Goal: Task Accomplishment & Management: Use online tool/utility

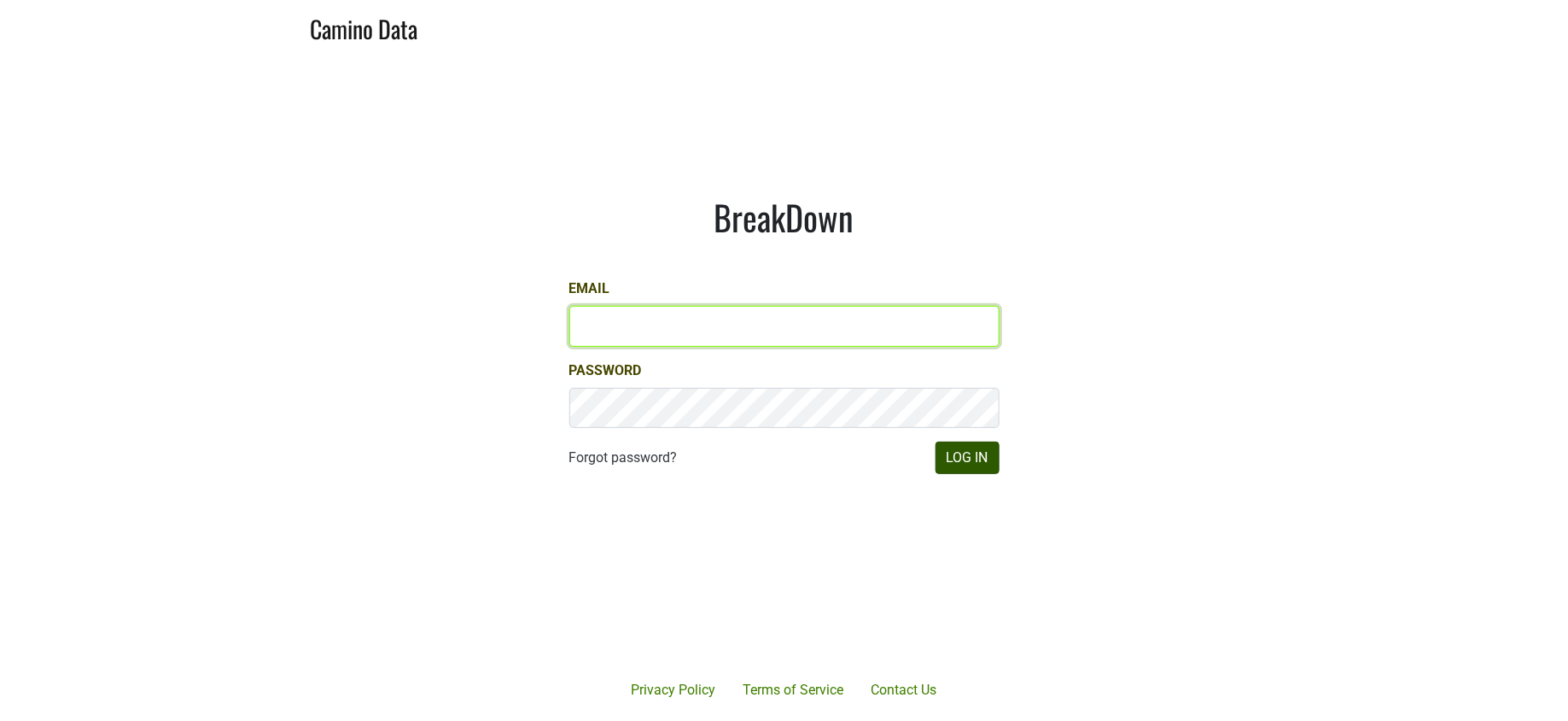
type input "jill@matthiasson.com"
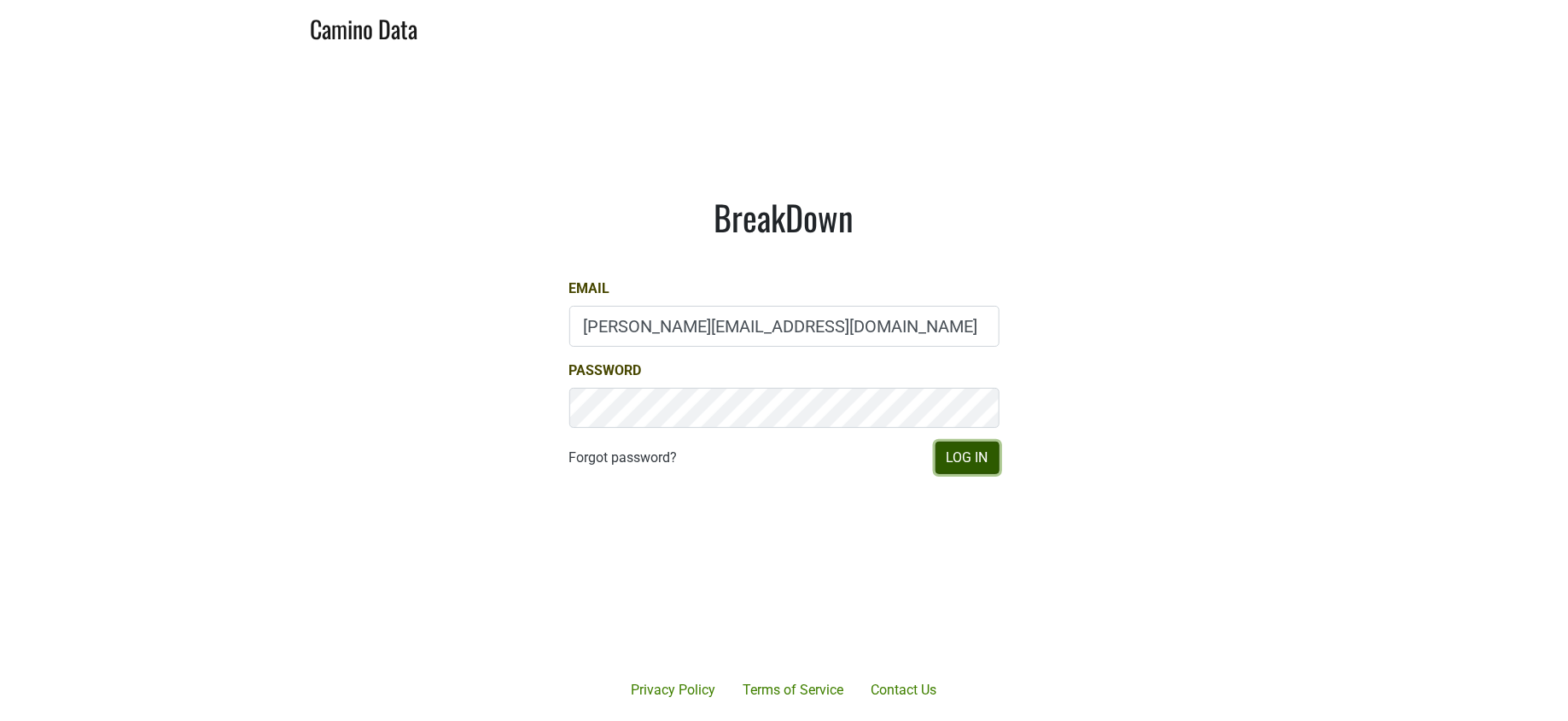
click at [968, 464] on button "Log In" at bounding box center [968, 457] width 64 height 32
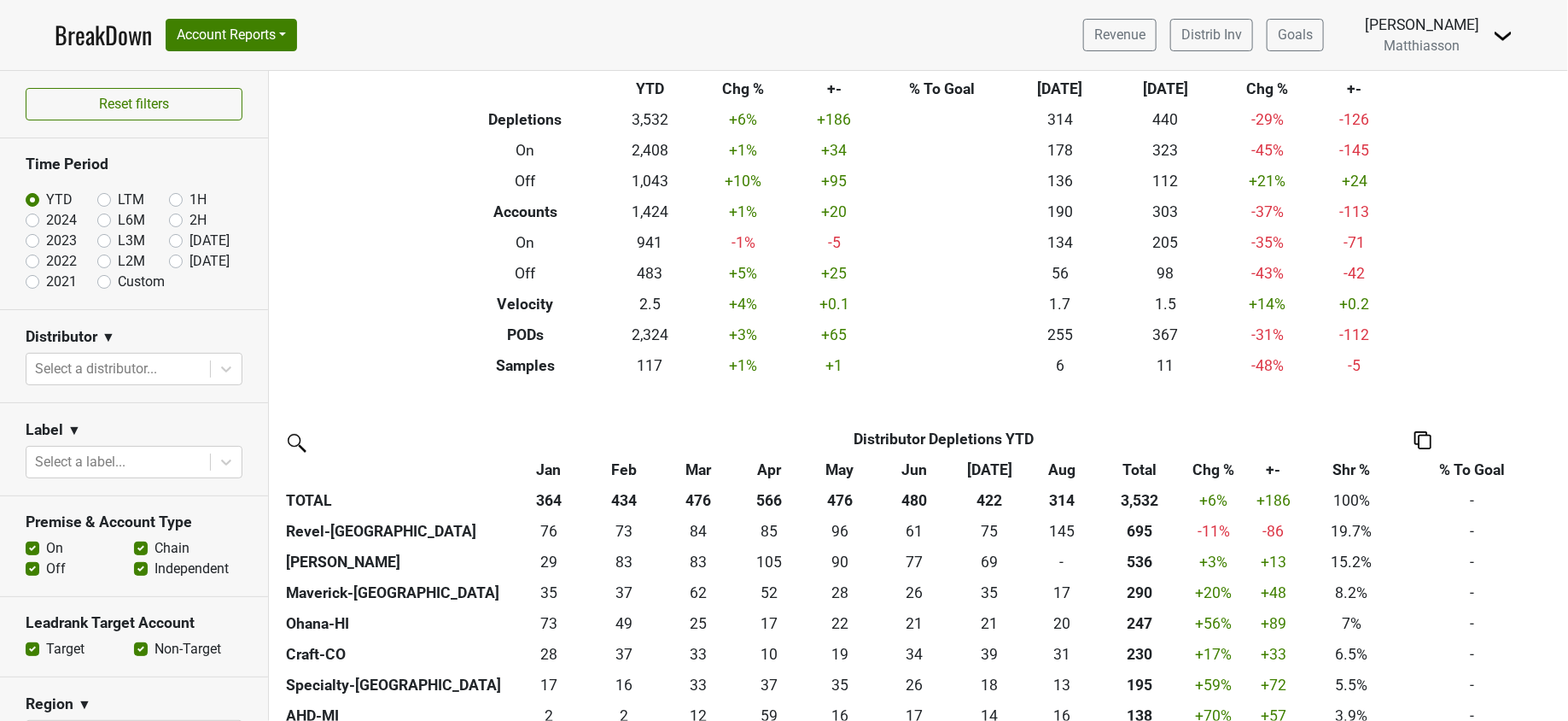
scroll to position [75, 0]
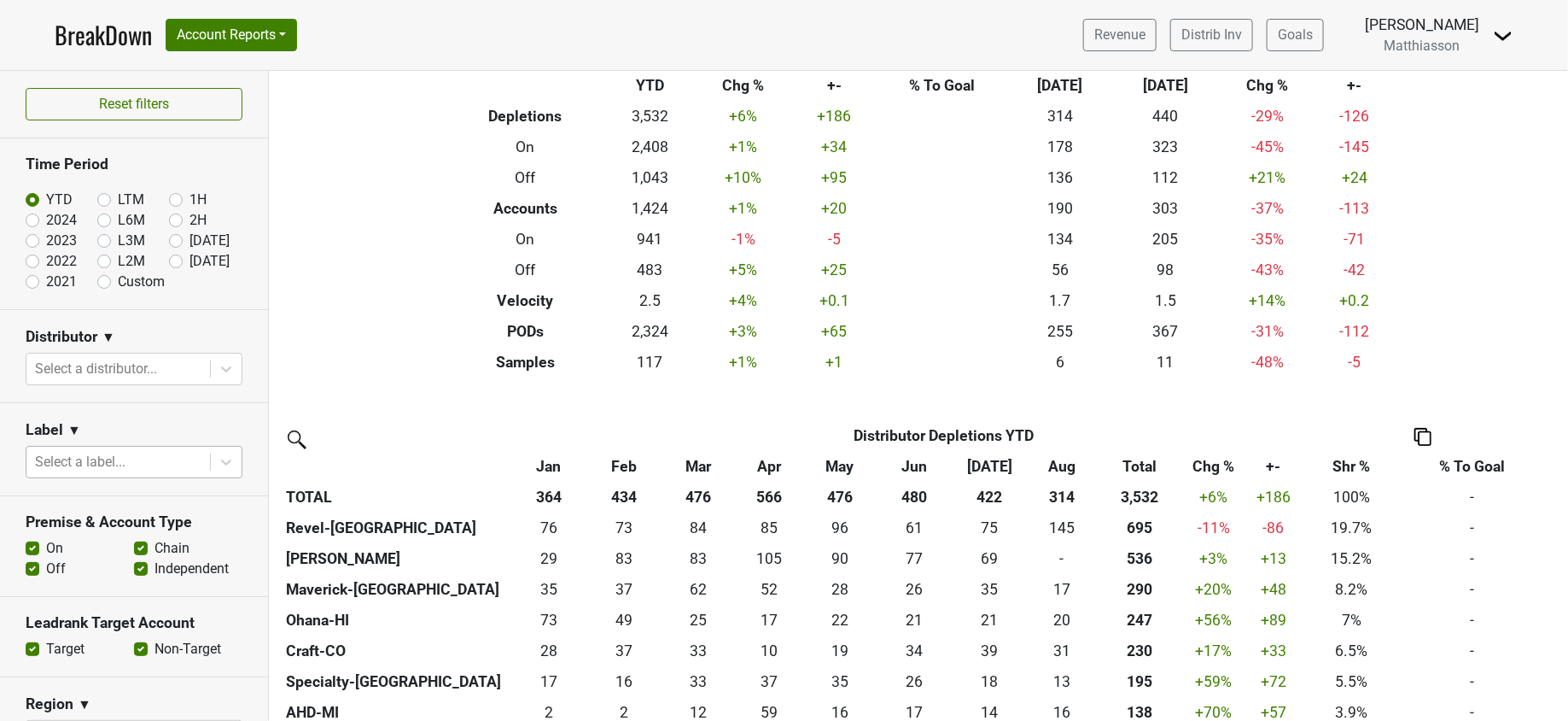
click at [175, 455] on div at bounding box center [118, 462] width 166 height 24
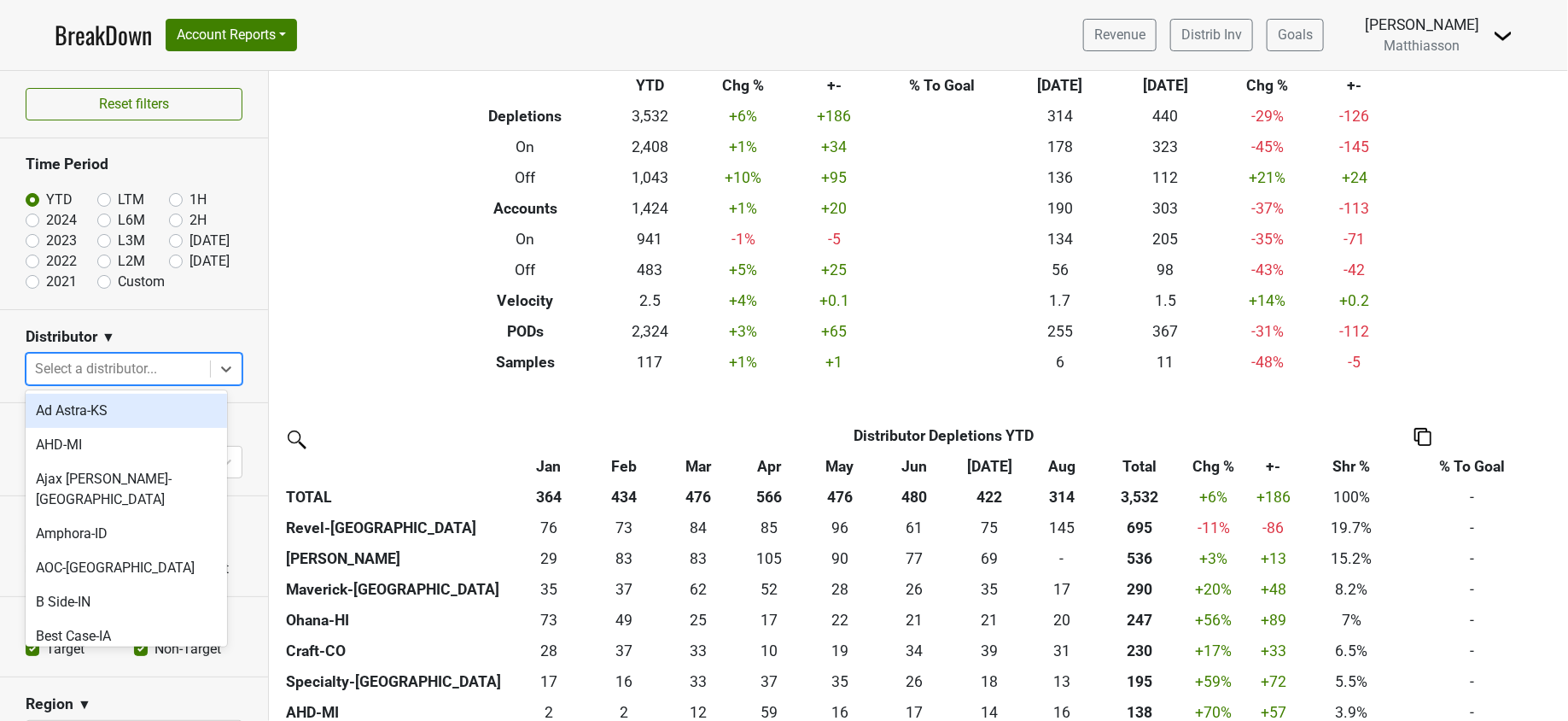
click at [147, 364] on div at bounding box center [118, 369] width 166 height 24
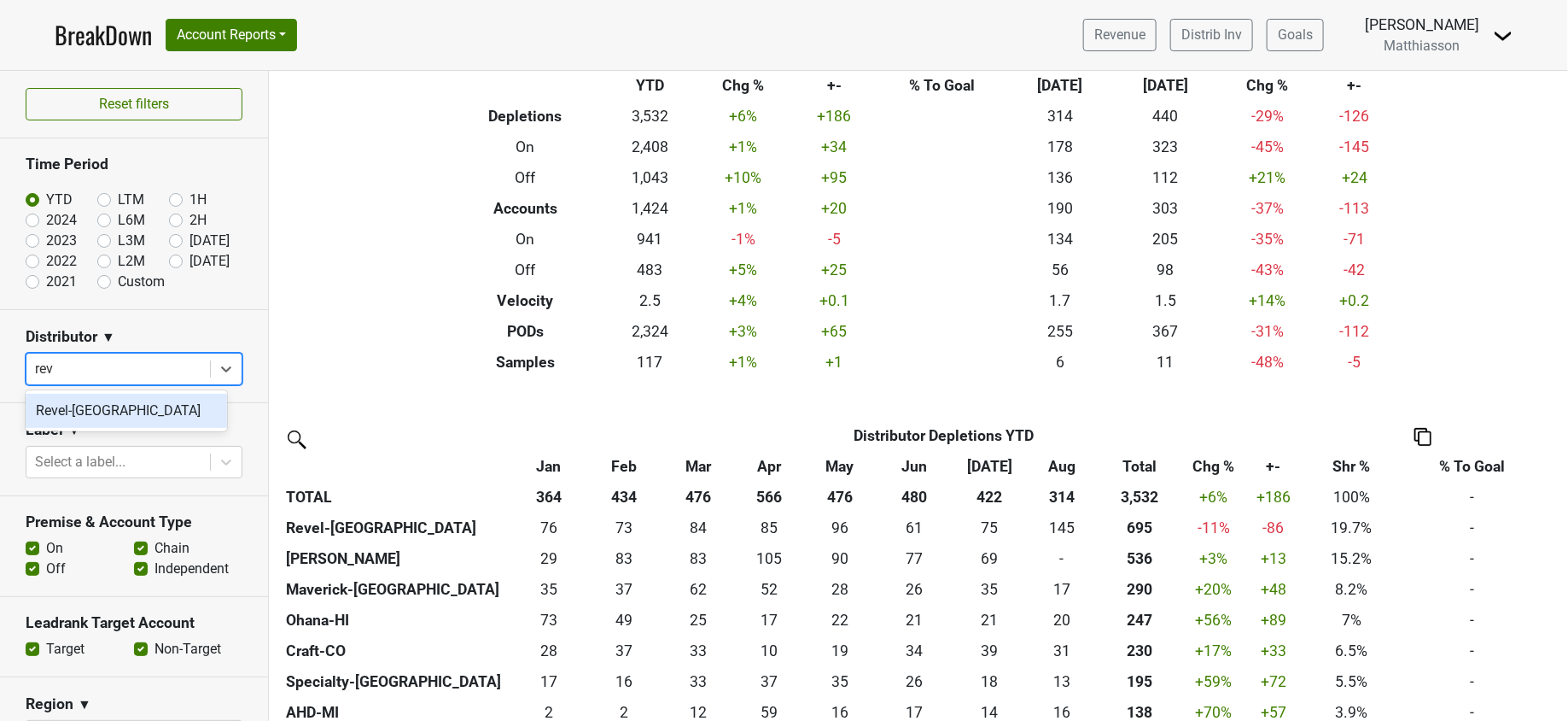
type input "reve"
click at [107, 410] on div "Revel-[GEOGRAPHIC_DATA]" at bounding box center [126, 410] width 202 height 34
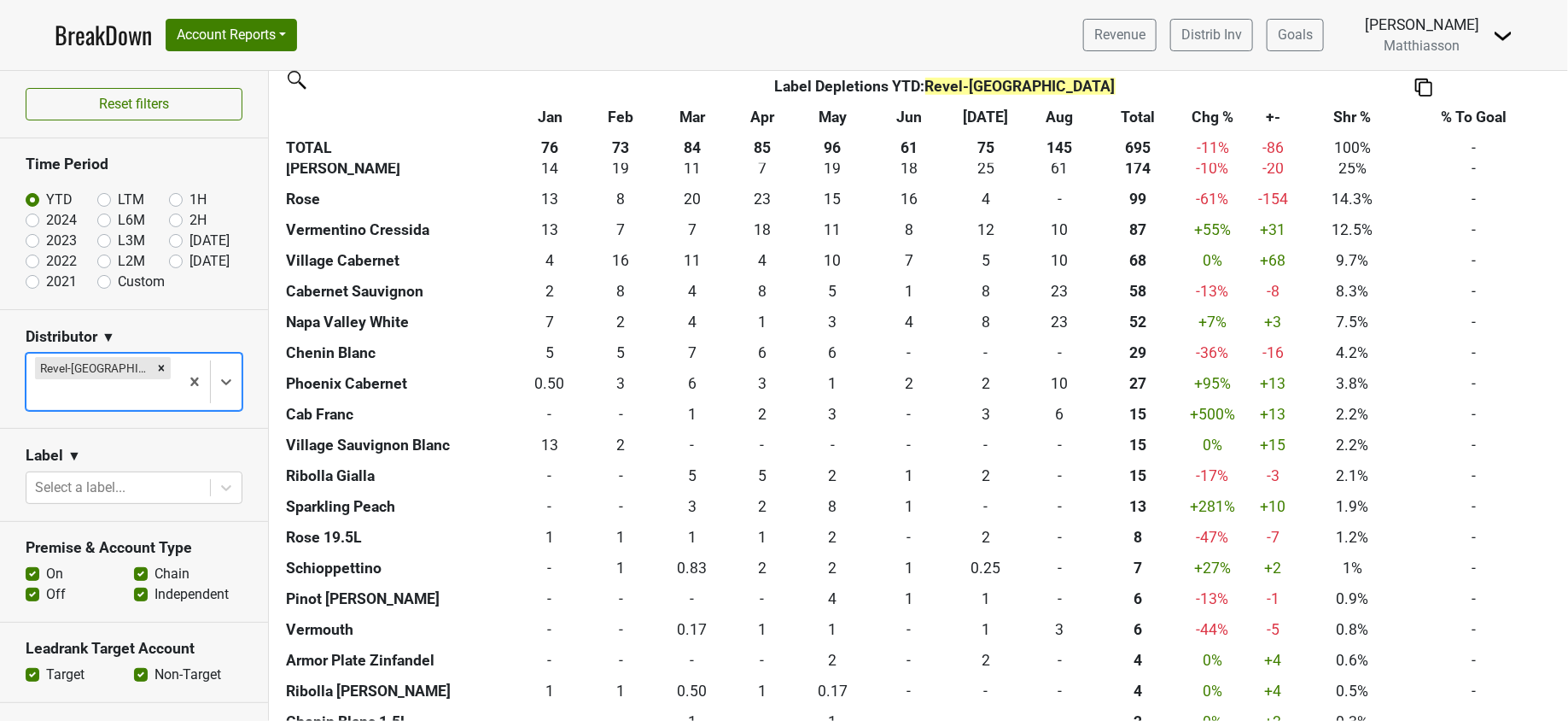
scroll to position [0, 0]
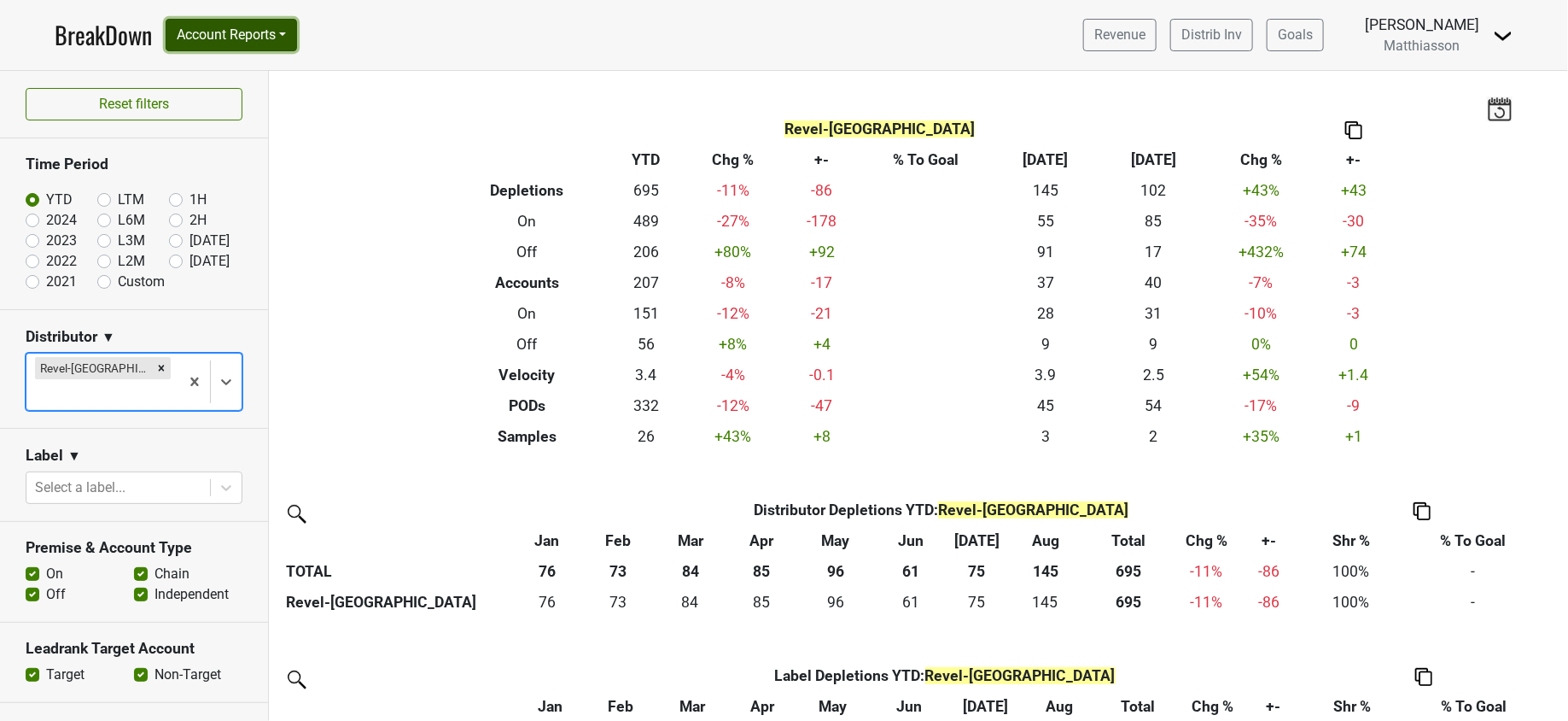
click at [262, 35] on button "Account Reports" at bounding box center [231, 35] width 132 height 32
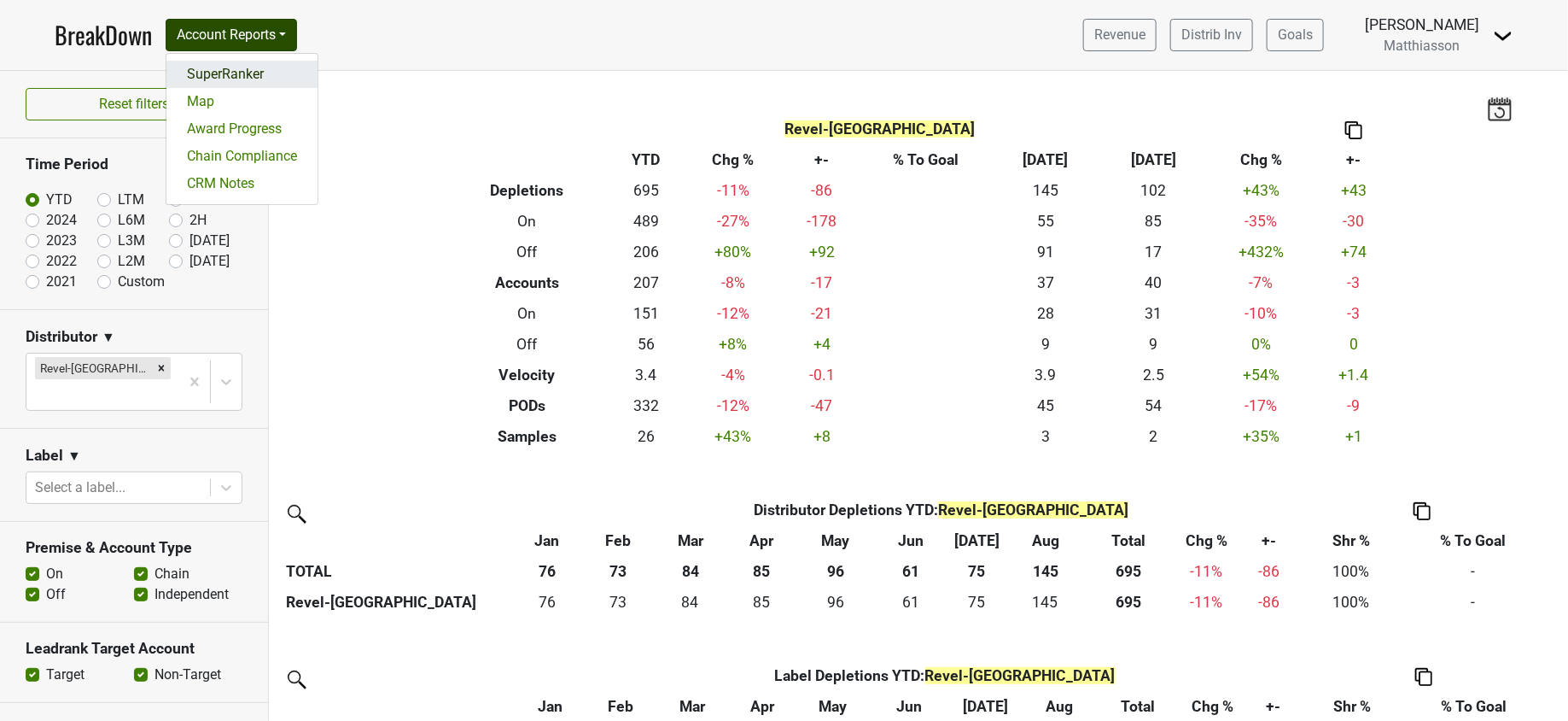
click at [250, 70] on link "SuperRanker" at bounding box center [242, 75] width 151 height 28
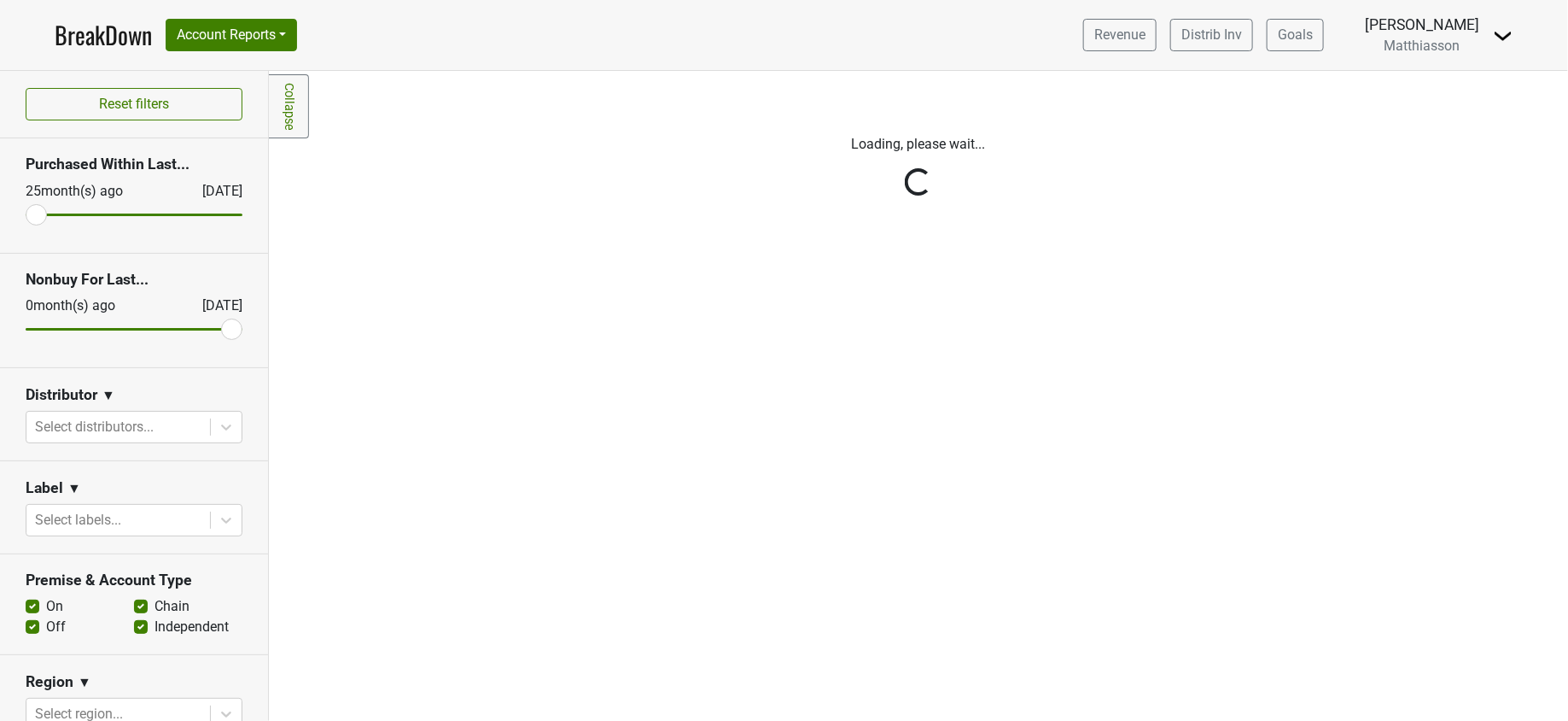
click at [140, 424] on div "Reset filters Purchased Within Last... [DATE] [DATE] Nonbuy For Last... [DATE] …" at bounding box center [134, 396] width 269 height 650
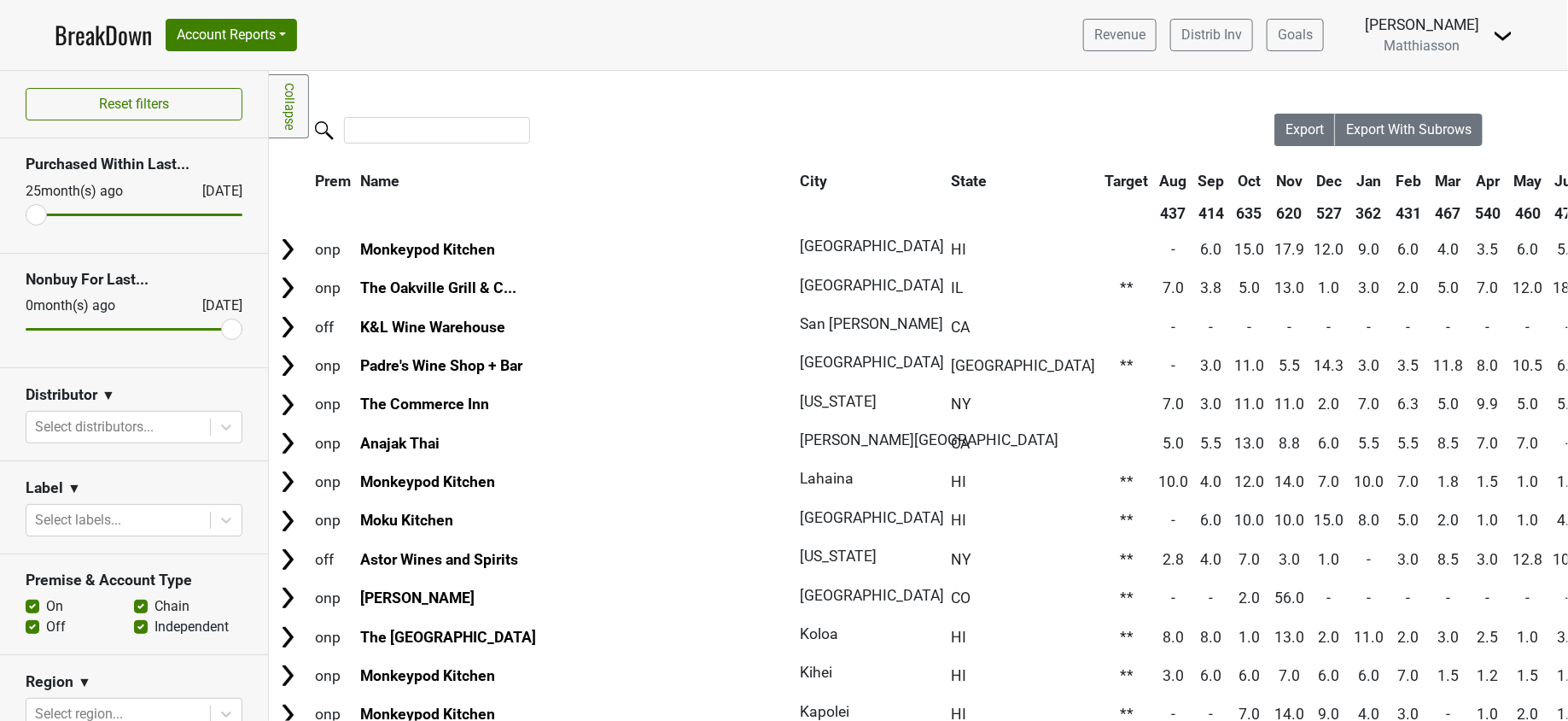
click at [140, 424] on div at bounding box center [118, 427] width 166 height 24
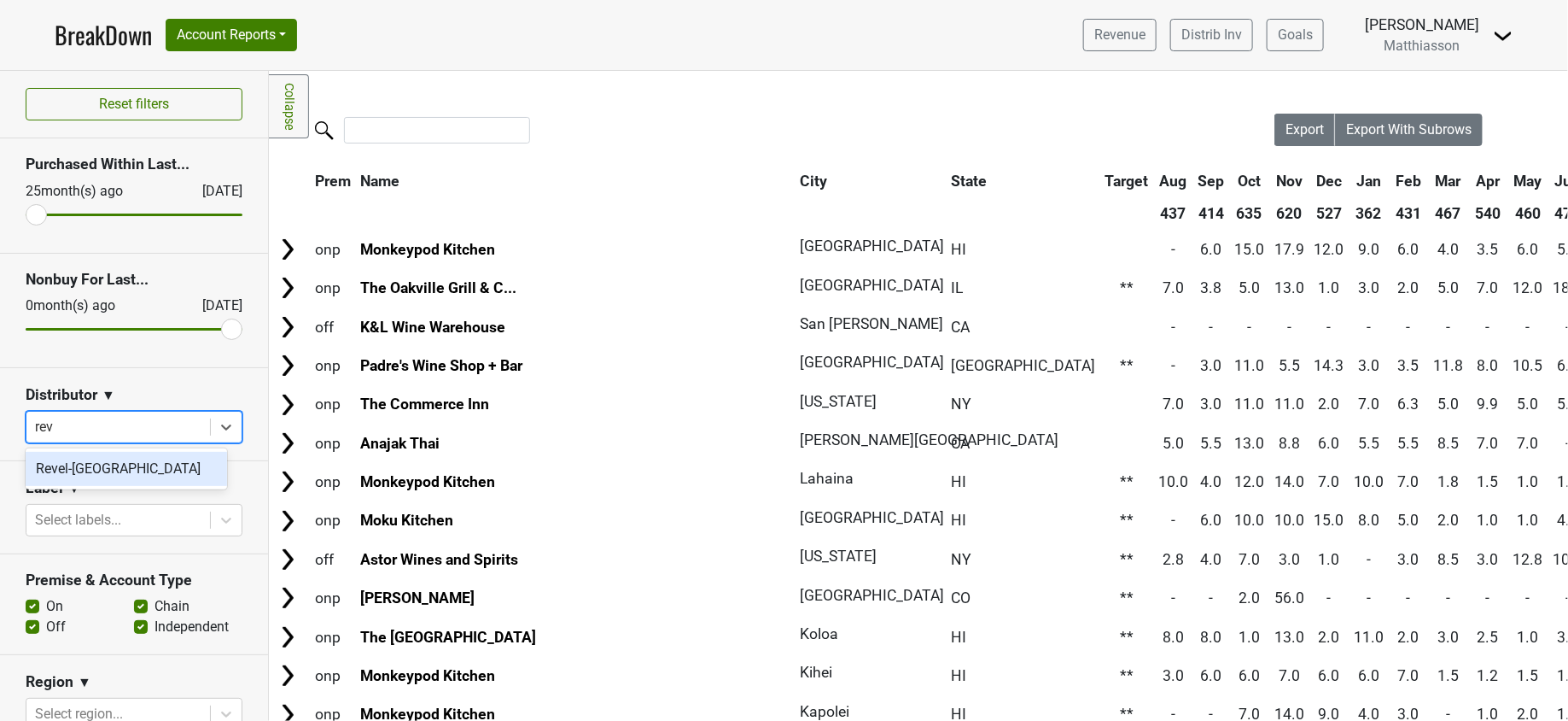
type input "reve"
click at [143, 469] on div "Revel-[GEOGRAPHIC_DATA]" at bounding box center [126, 468] width 202 height 34
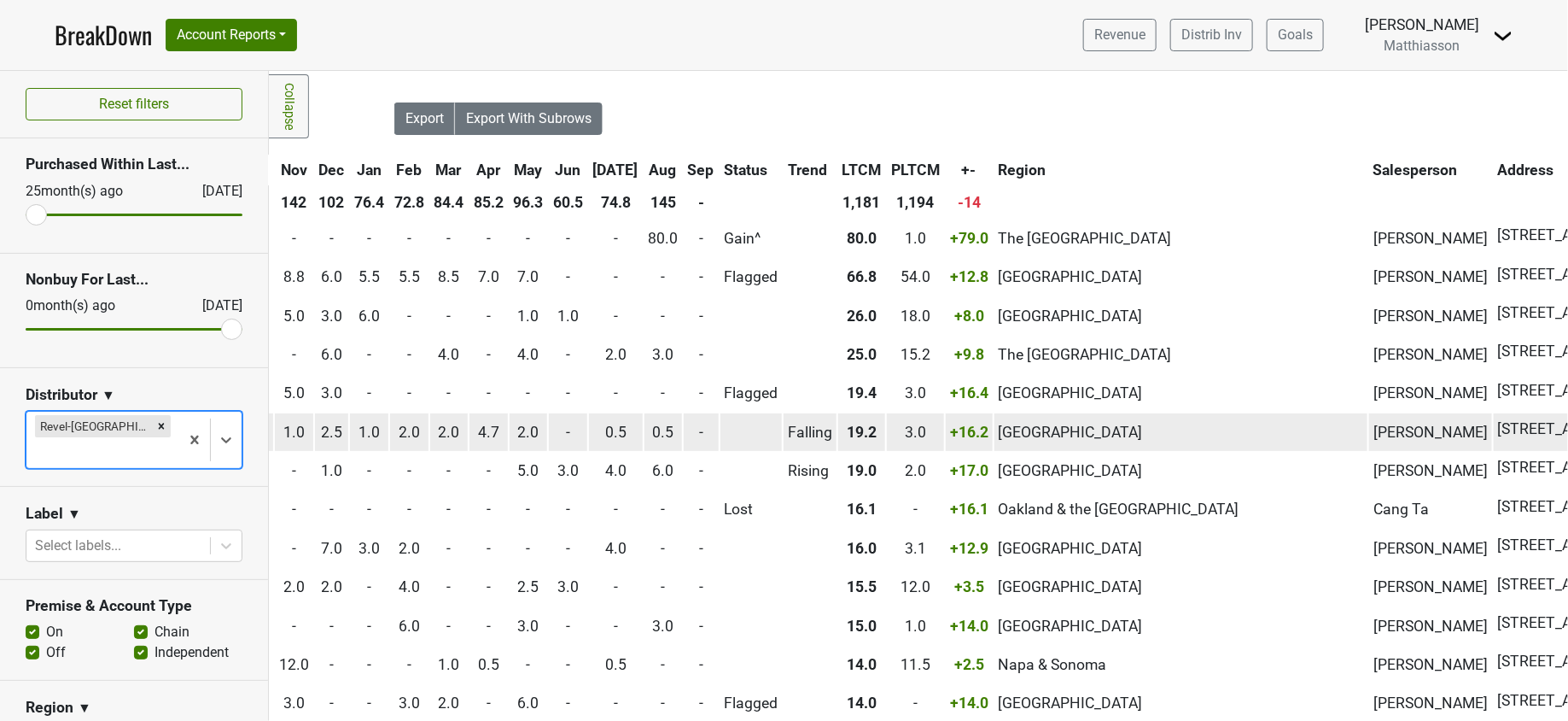
scroll to position [11, 880]
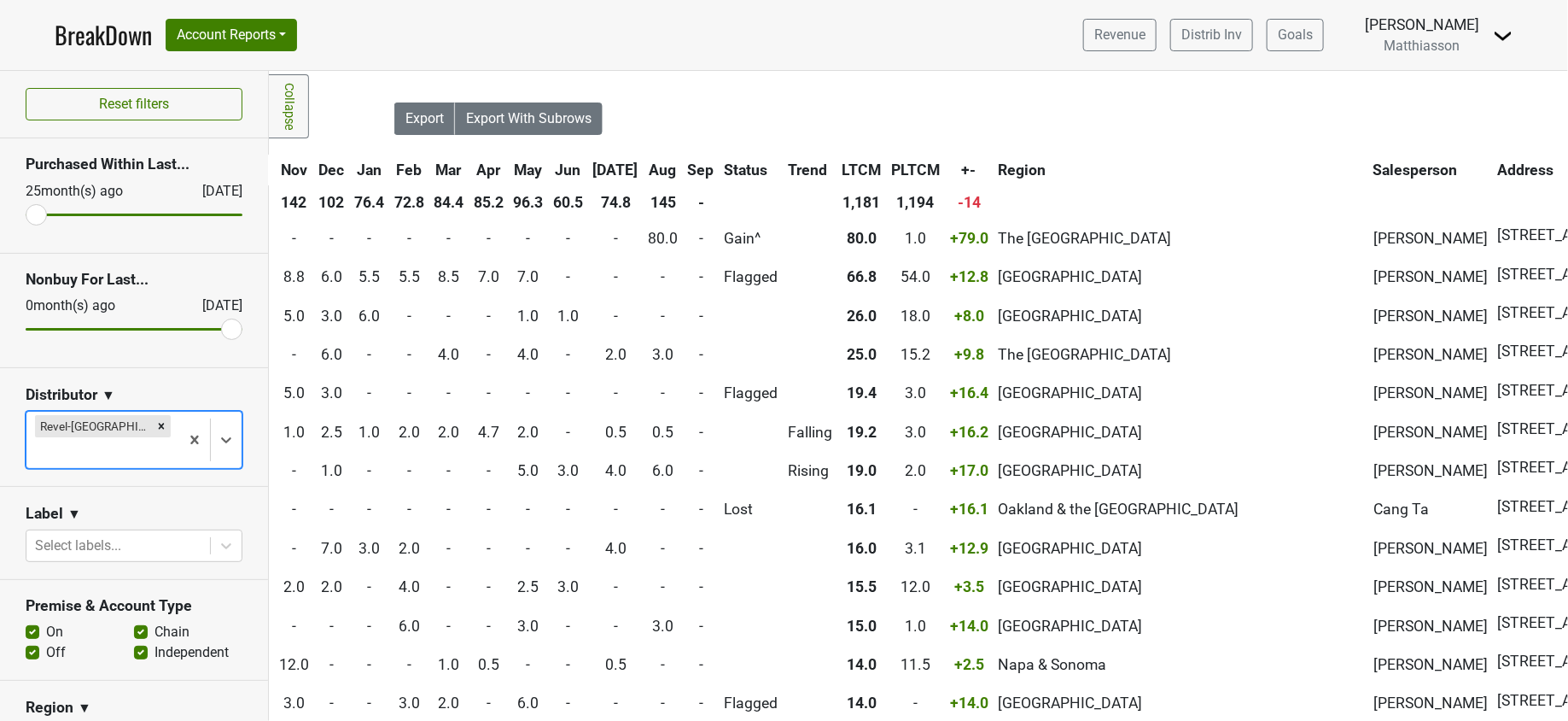
click at [1369, 160] on th "Salesperson" at bounding box center [1430, 169] width 123 height 30
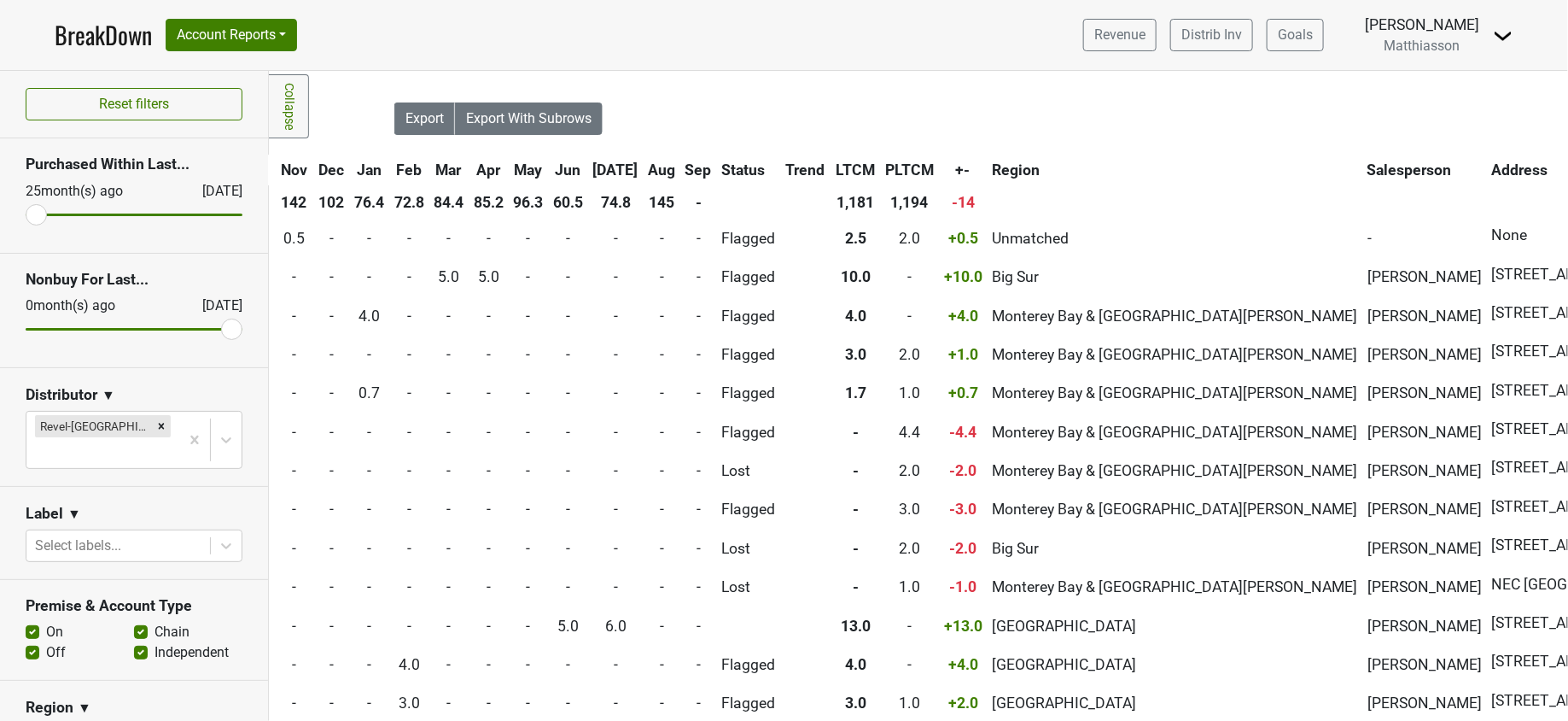
click at [1364, 160] on th "Salesperson" at bounding box center [1425, 169] width 123 height 30
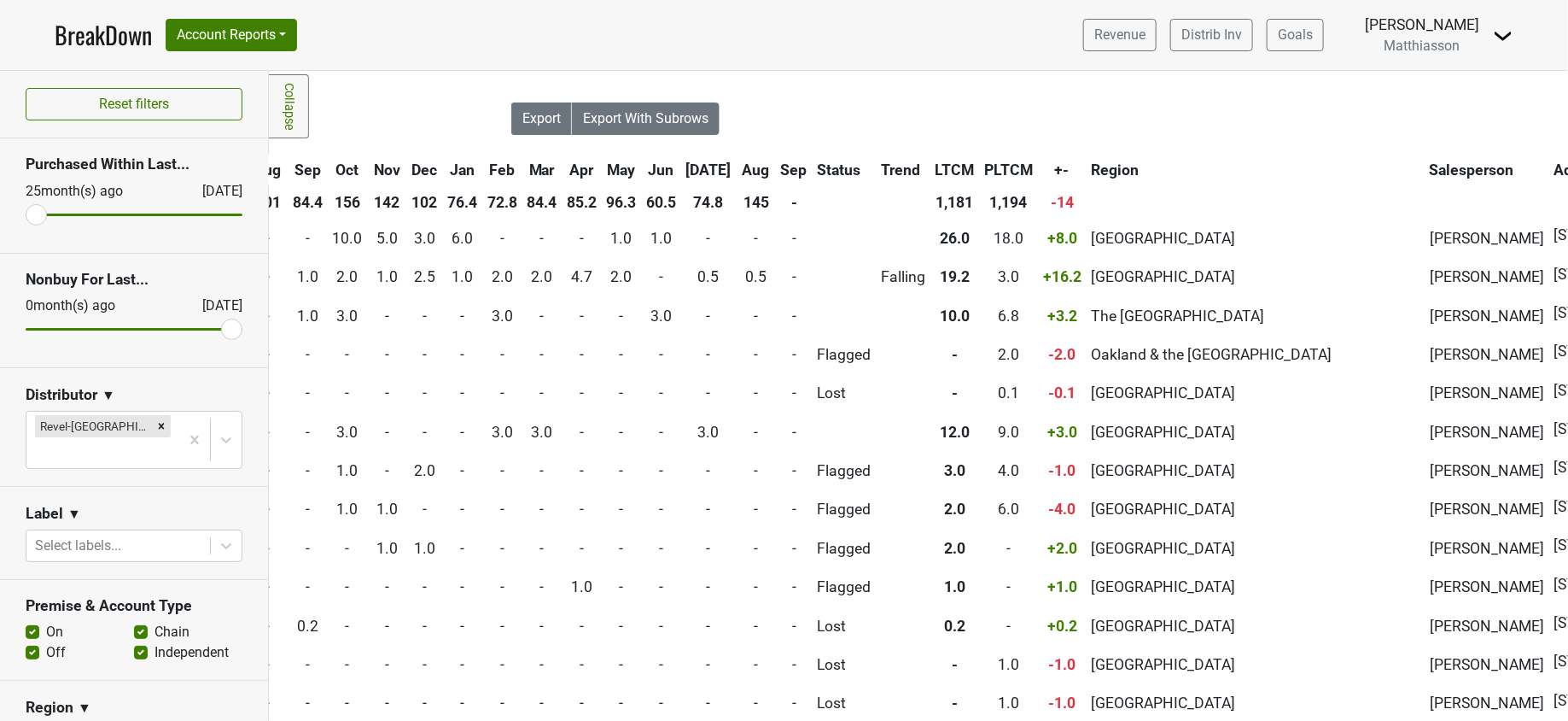
scroll to position [11, 734]
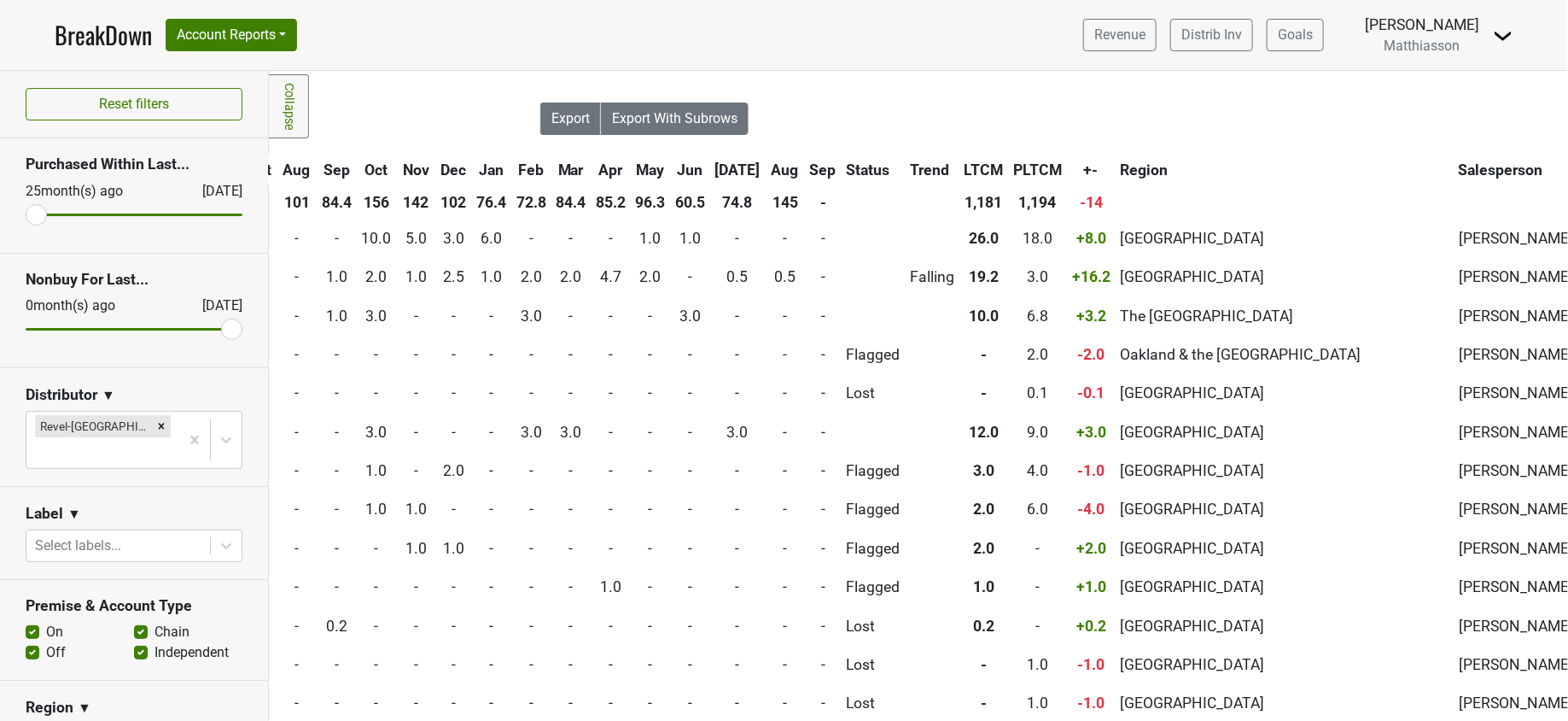
click at [960, 158] on th "LTCM" at bounding box center [983, 169] width 48 height 30
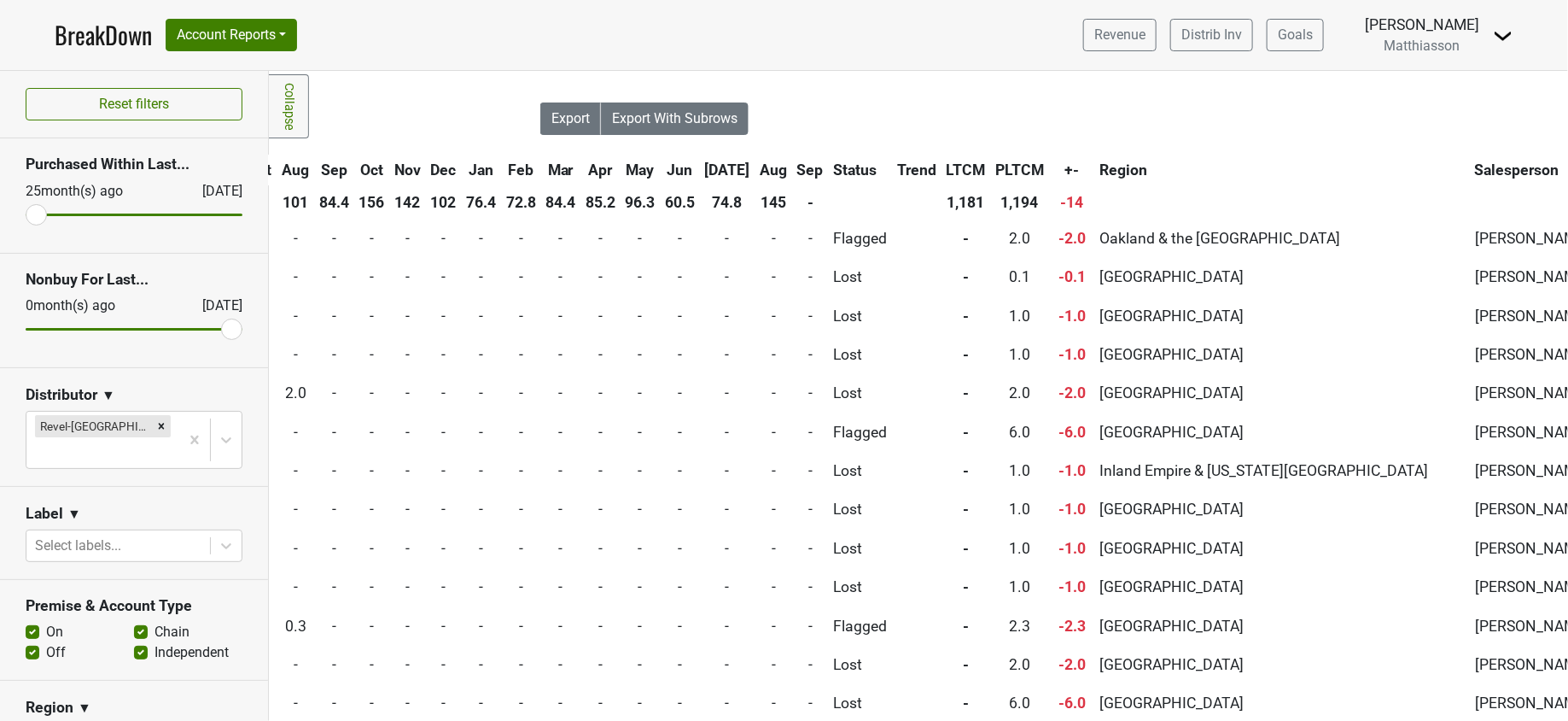
click at [943, 158] on th "LTCM" at bounding box center [966, 169] width 48 height 30
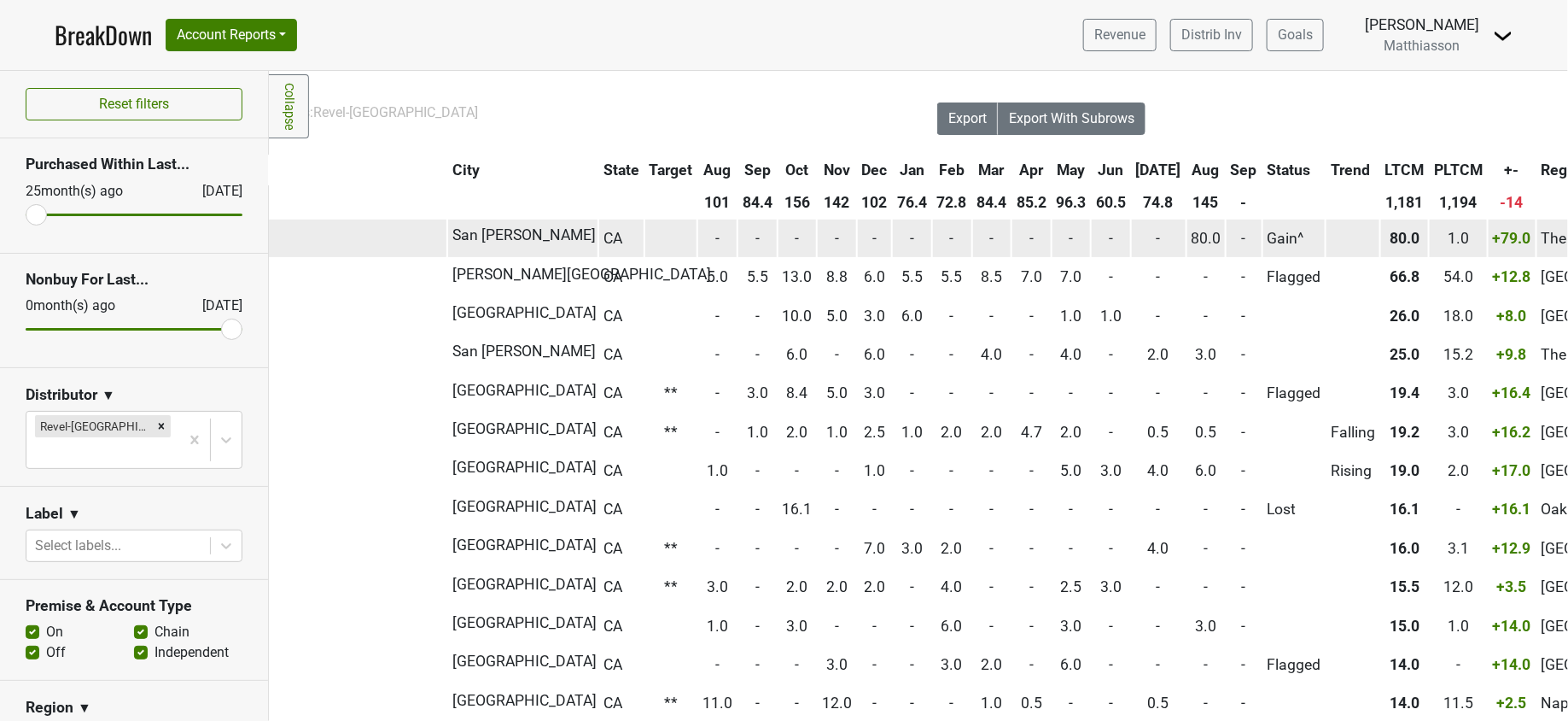
scroll to position [11, 475]
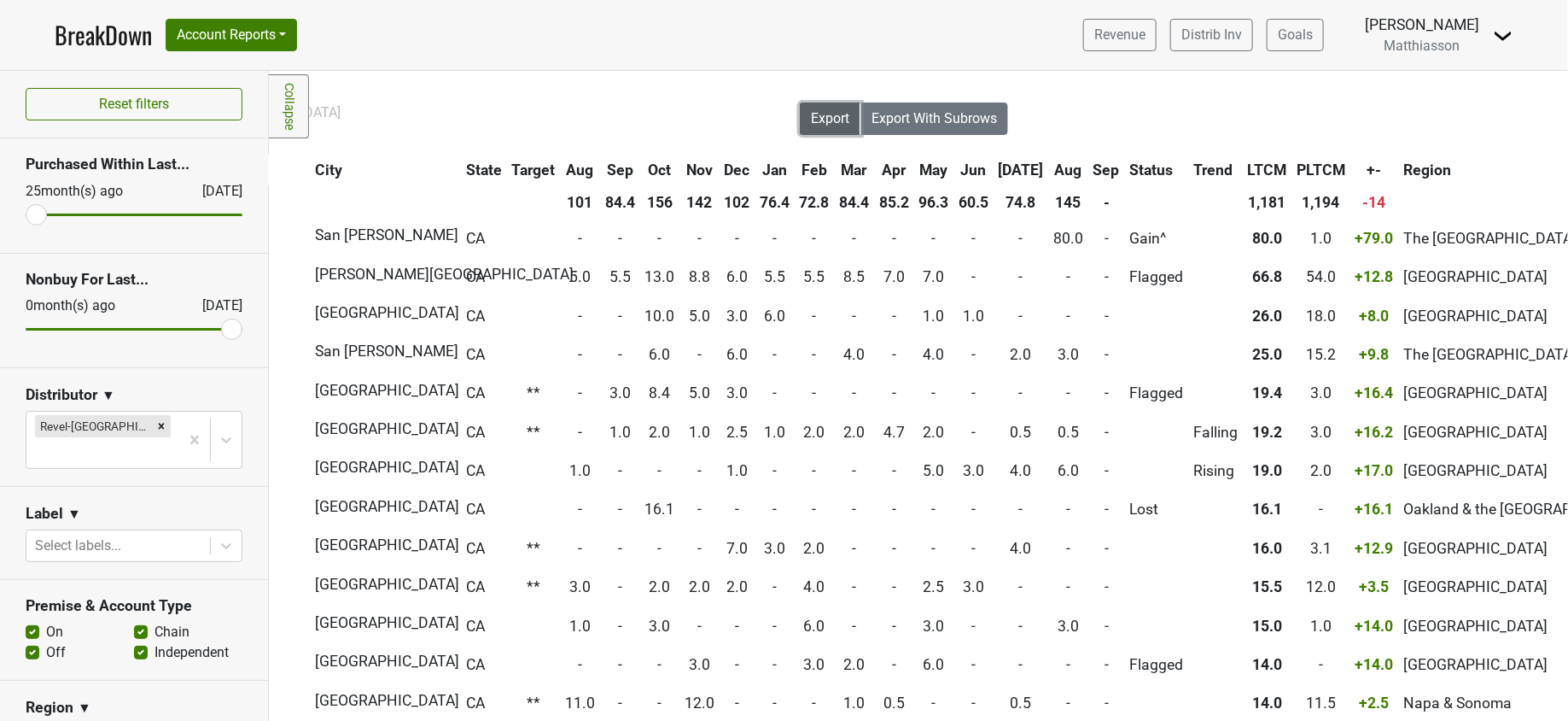
click at [811, 120] on span "Export" at bounding box center [830, 118] width 38 height 16
